Goal: Find specific page/section: Find specific page/section

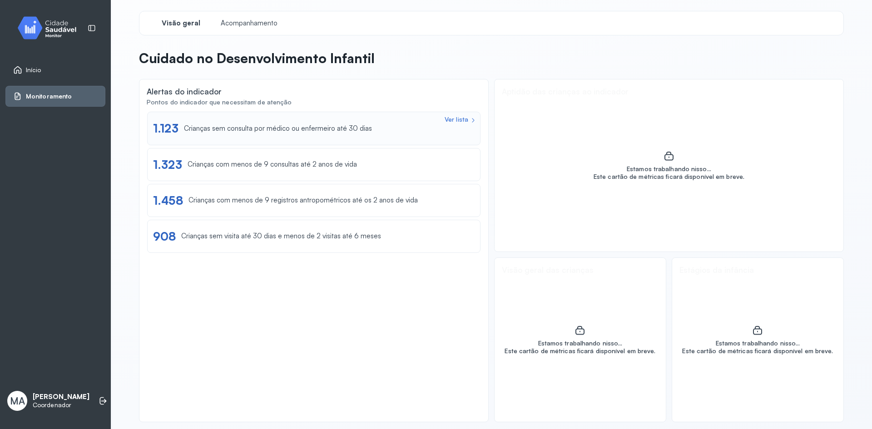
click at [172, 129] on div "1.123" at bounding box center [165, 128] width 25 height 14
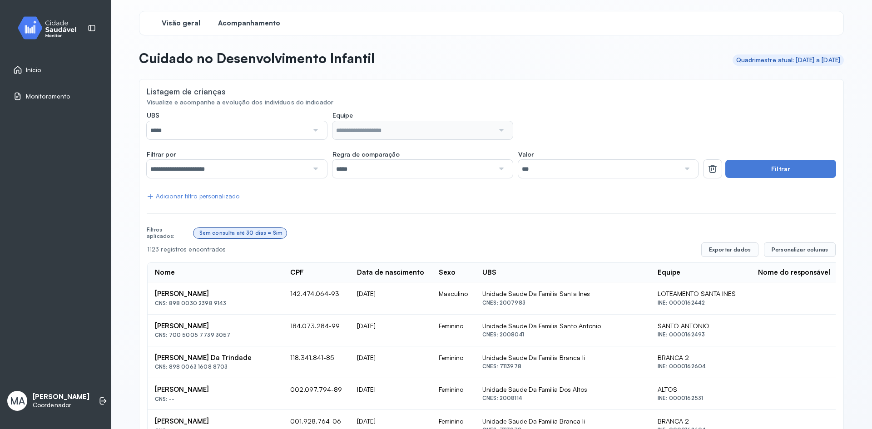
click at [179, 21] on span "Visão geral" at bounding box center [181, 23] width 39 height 9
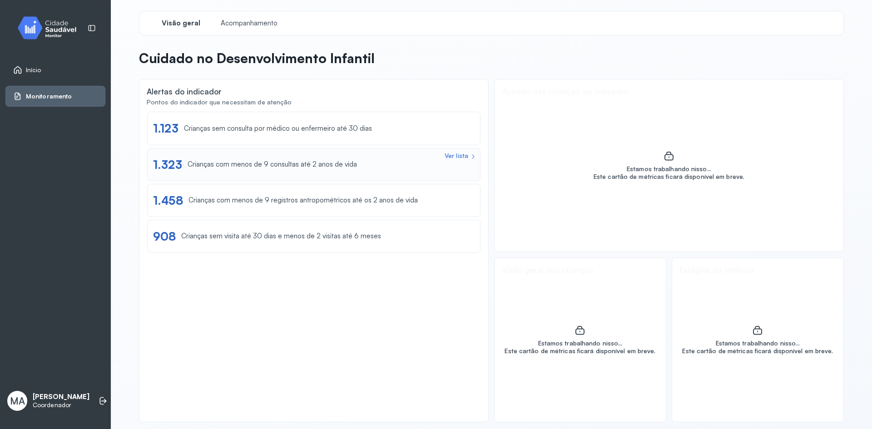
click at [278, 165] on div "Crianças com menos de 9 consultas até 2 anos de vida" at bounding box center [272, 164] width 169 height 9
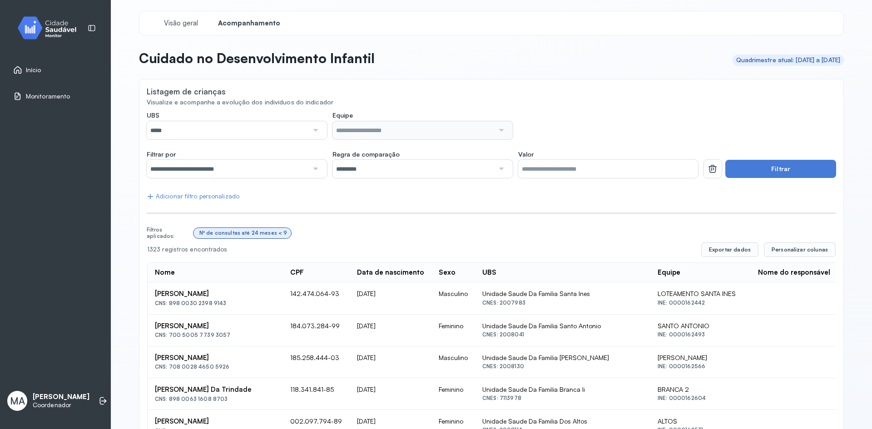
click at [47, 73] on link "Início" at bounding box center [55, 69] width 84 height 9
